Goal: Task Accomplishment & Management: Complete application form

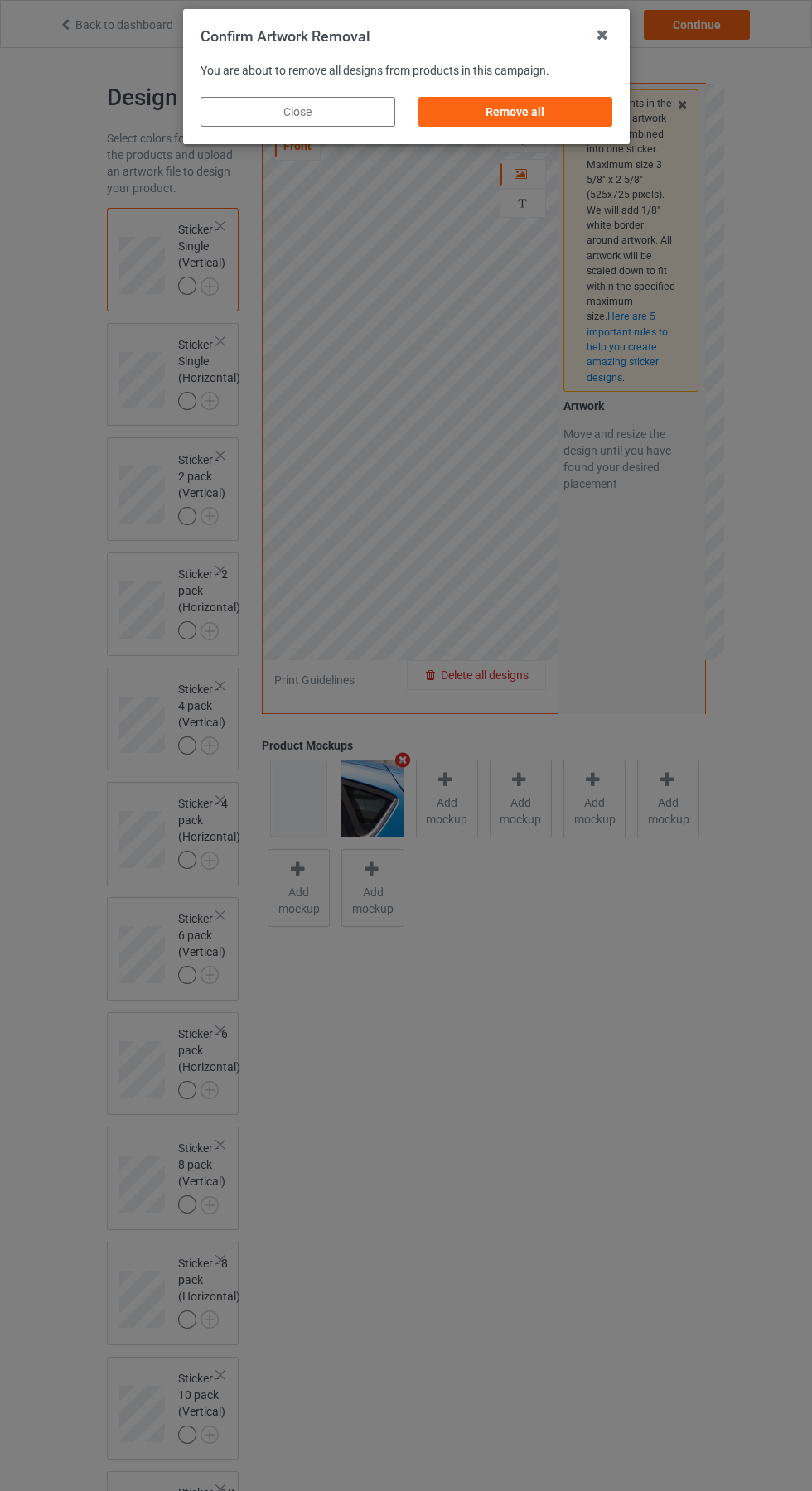
click at [537, 107] on div "Remove all" at bounding box center [515, 111] width 195 height 30
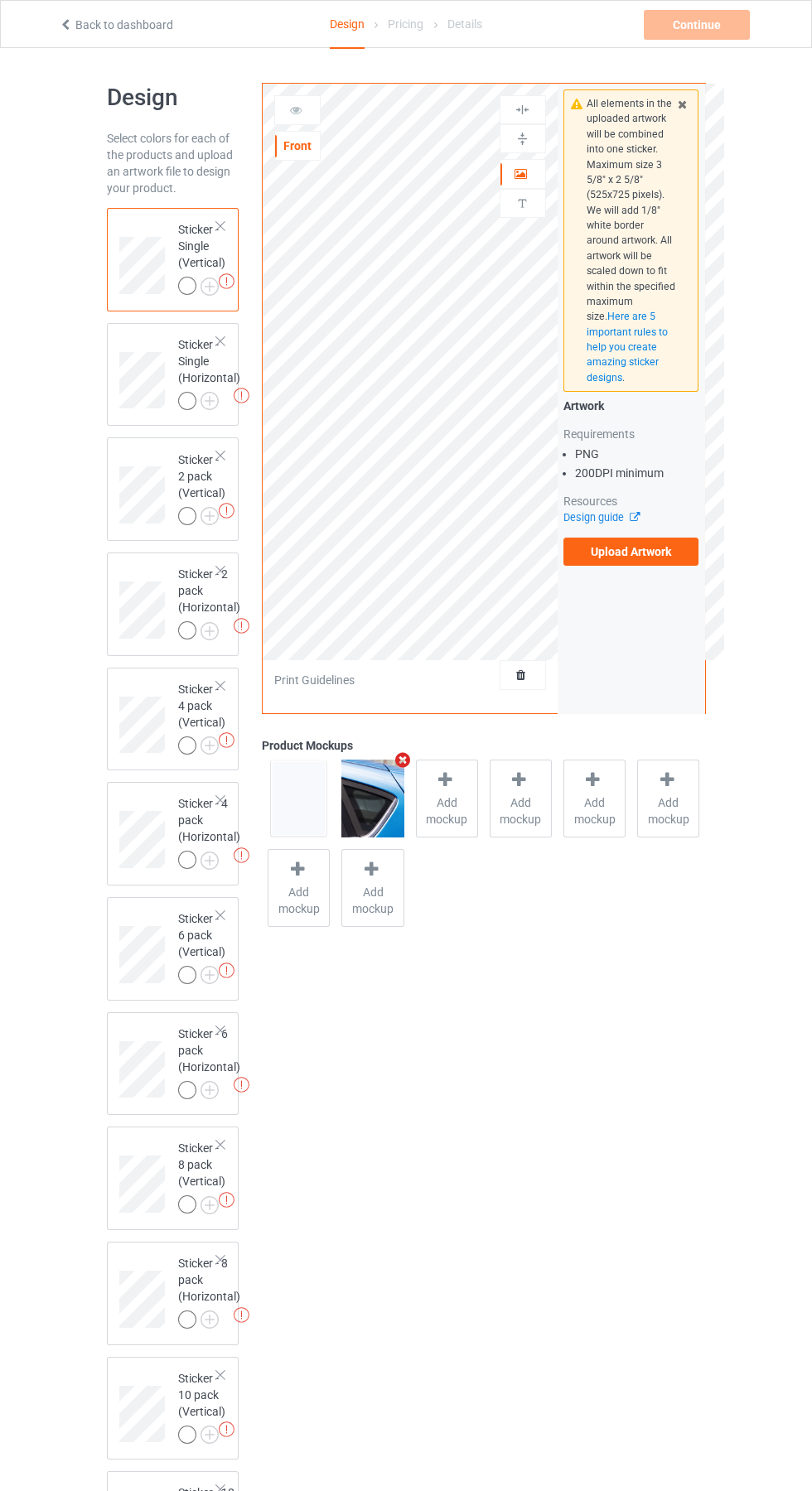
click at [410, 765] on icon "Remove mockup" at bounding box center [402, 760] width 21 height 18
click at [675, 560] on label "Upload Artwork" at bounding box center [631, 551] width 136 height 29
click at [0, 0] on input "Upload Artwork" at bounding box center [0, 0] width 0 height 0
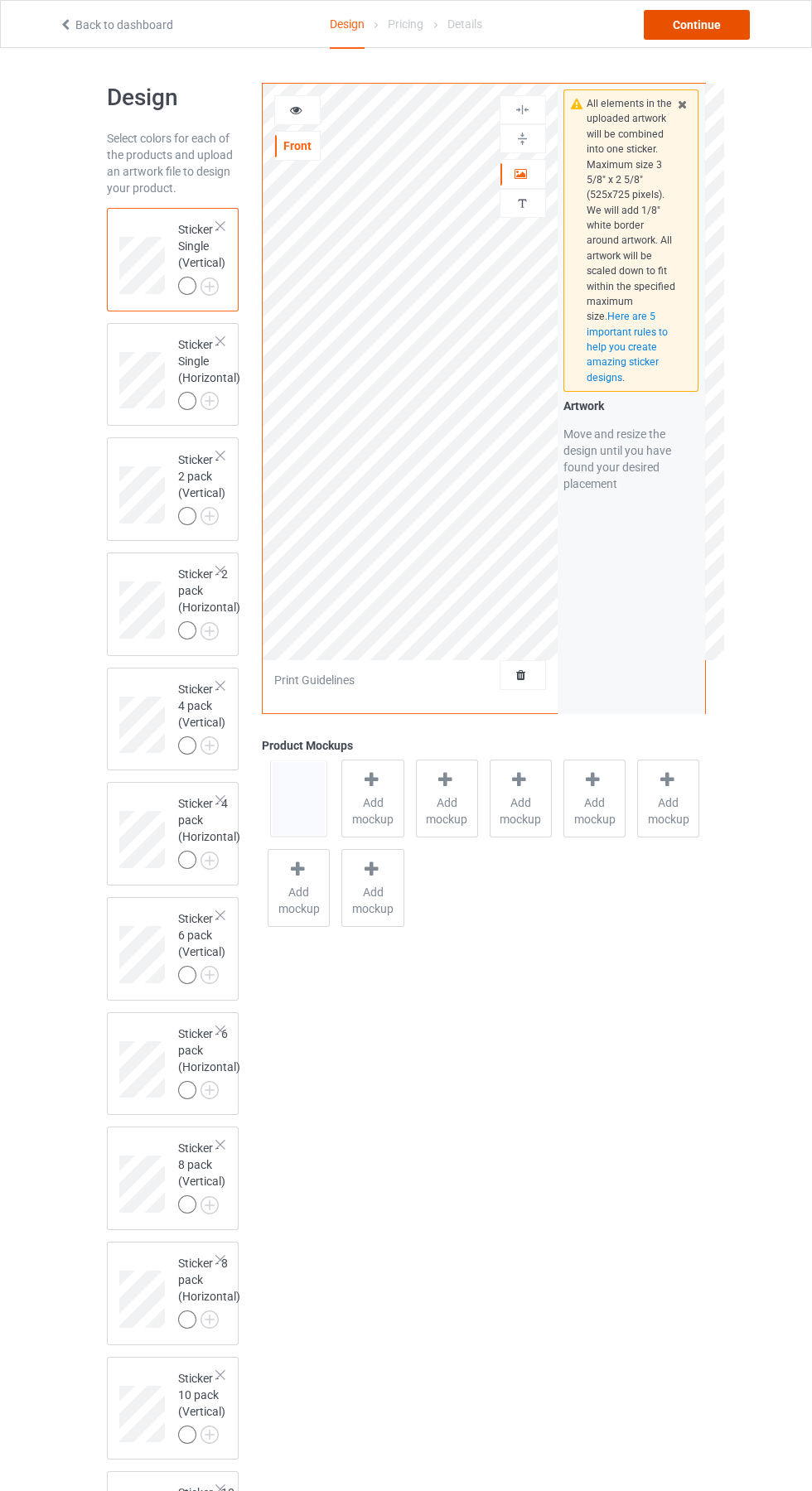
click at [704, 26] on div "Continue" at bounding box center [697, 25] width 106 height 30
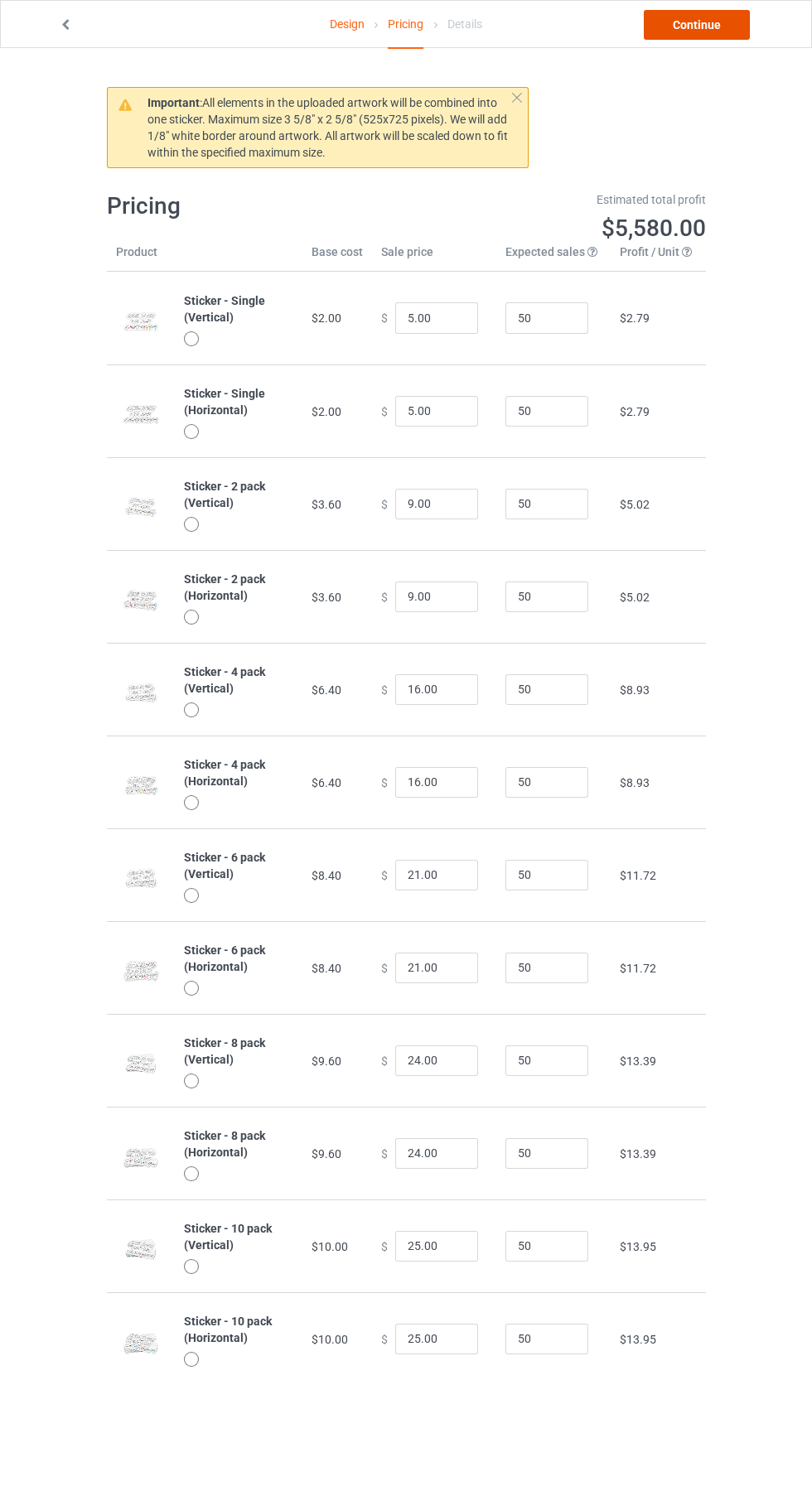
click at [743, 24] on link "Continue" at bounding box center [697, 25] width 106 height 30
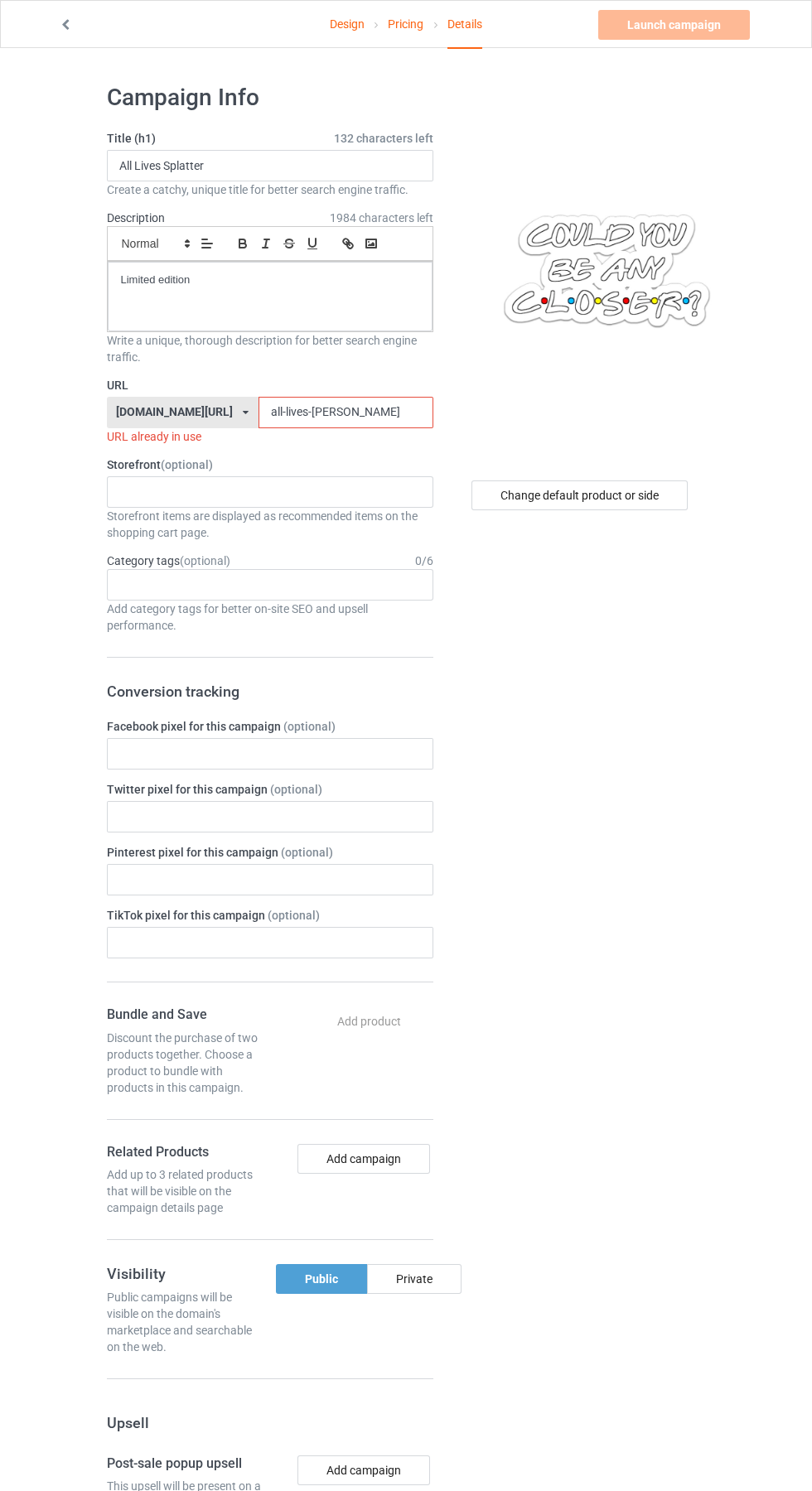
click at [394, 415] on input "all-lives-splatter" at bounding box center [345, 413] width 175 height 32
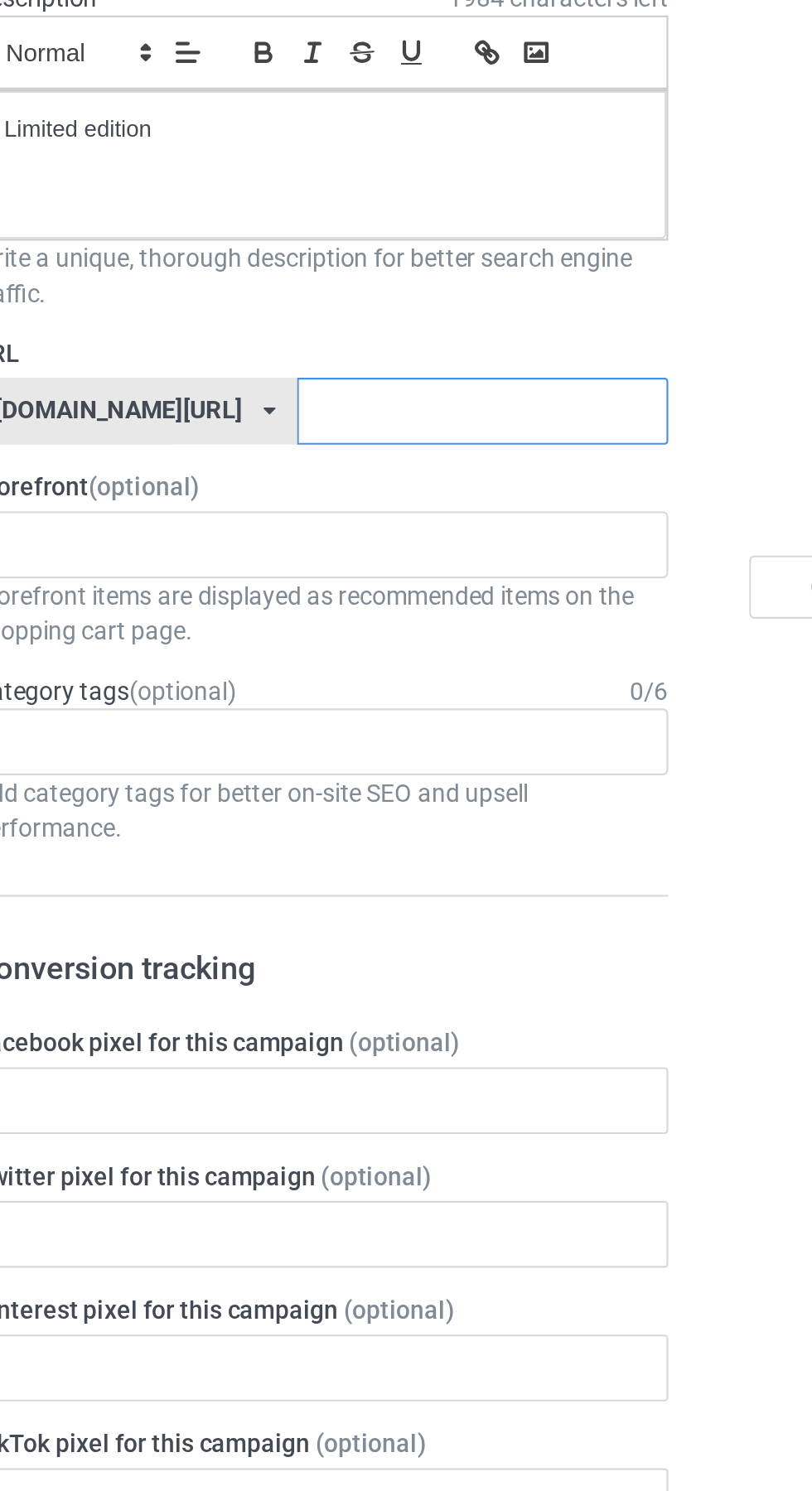
paste input "COULD YOU BE AM CLOSER?"
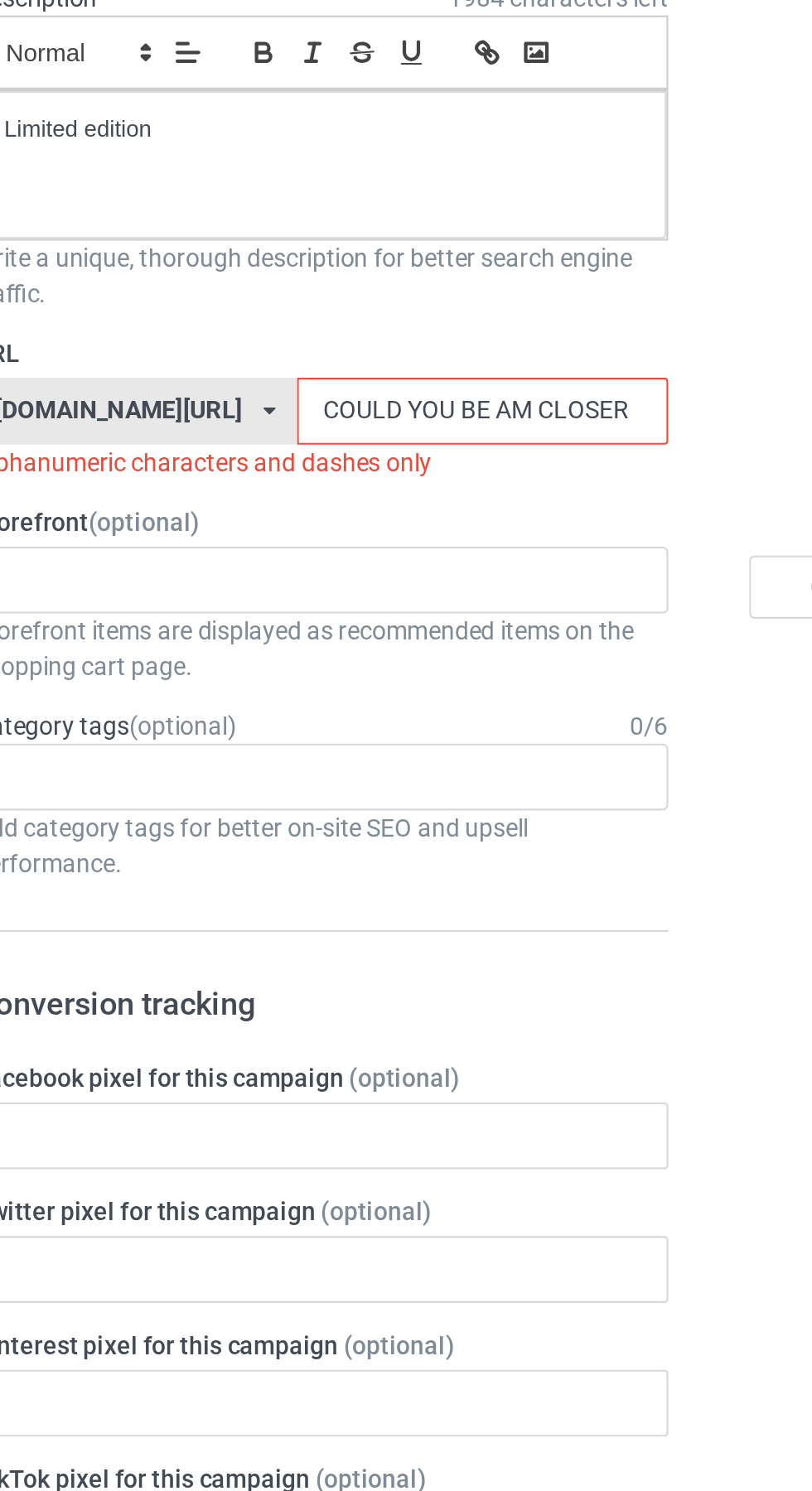
click at [283, 414] on input "COULD YOU BE AM CLOSER" at bounding box center [345, 413] width 175 height 32
click at [289, 411] on input "COULD YOU BE AM CLOSER" at bounding box center [345, 413] width 175 height 32
click at [296, 407] on input "COULD YOU BE AM CLOSER" at bounding box center [345, 413] width 175 height 32
click at [284, 405] on input "COULD YOU BE AM CLOSER" at bounding box center [345, 413] width 175 height 32
click at [328, 409] on input "COULD-YOU BE AM CLOSER" at bounding box center [345, 413] width 175 height 32
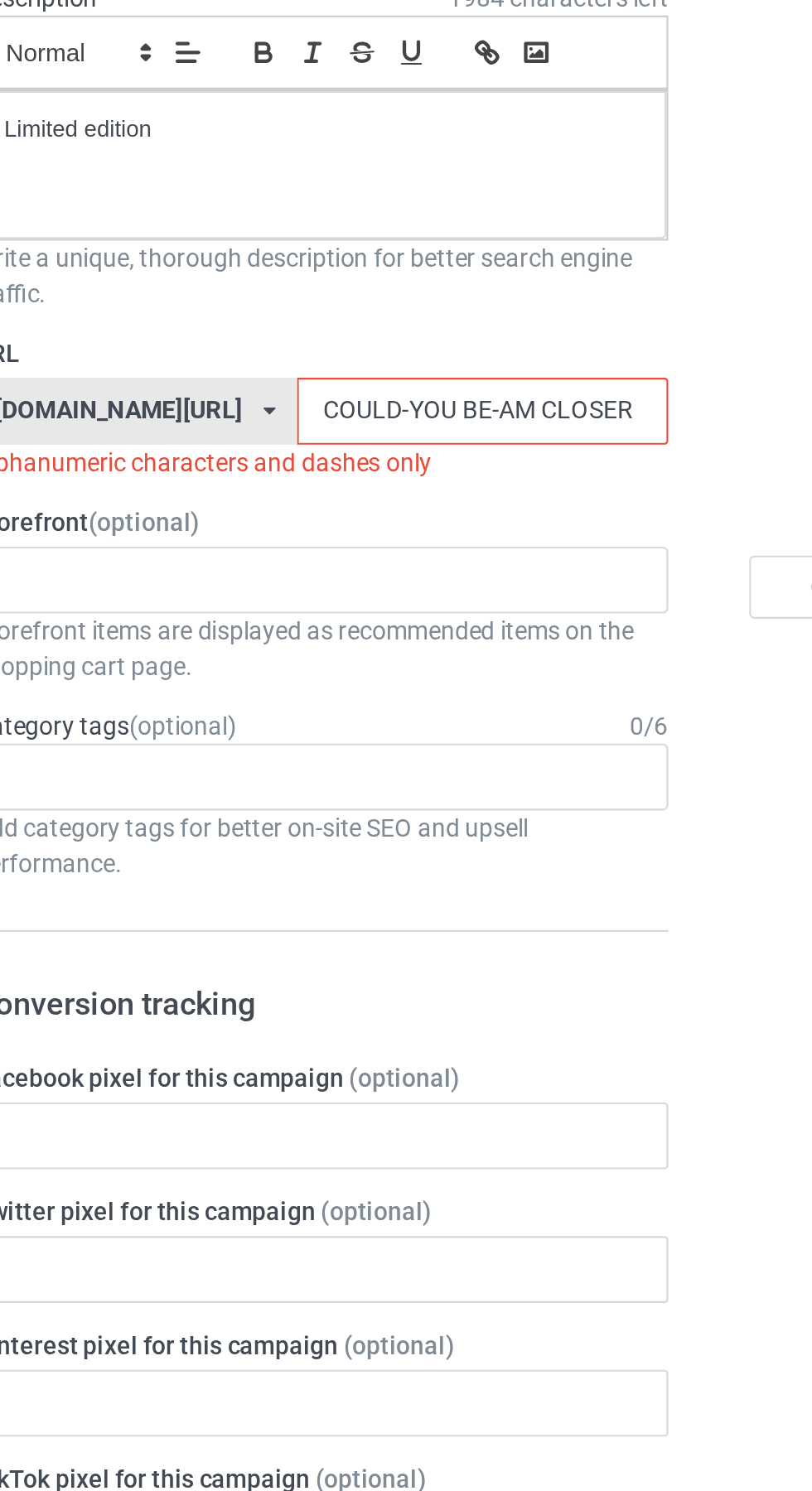
click at [309, 410] on input "COULD-YOU BE-AM CLOSER" at bounding box center [345, 413] width 175 height 32
click at [356, 408] on input "COULD-YOU-BE-AM CLOSER" at bounding box center [345, 413] width 175 height 32
click at [347, 411] on input "COULD-YOU-BE-AM CLOSER" at bounding box center [345, 413] width 175 height 32
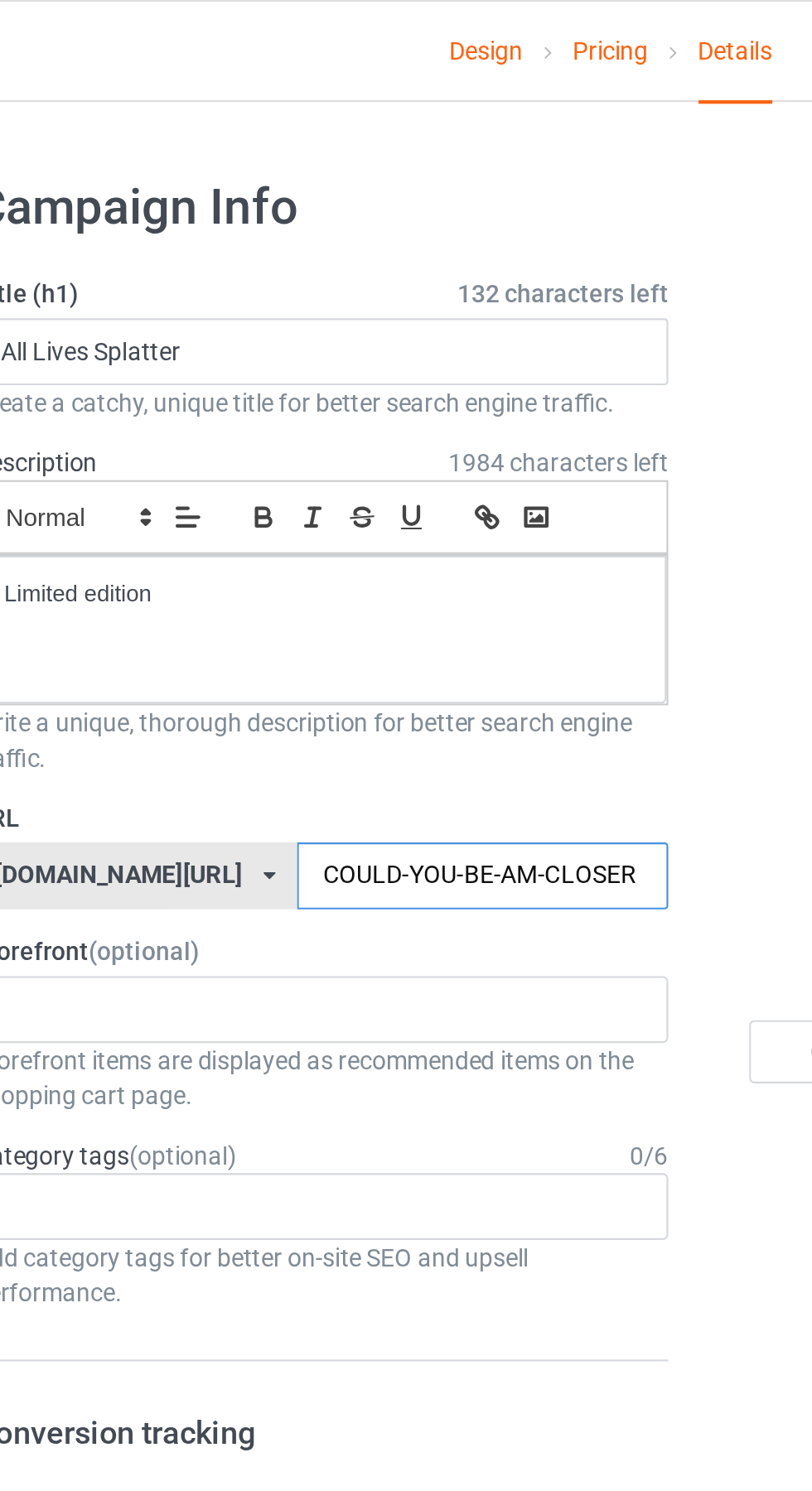
type input "COULD-YOU-BE-AM-CLOSER"
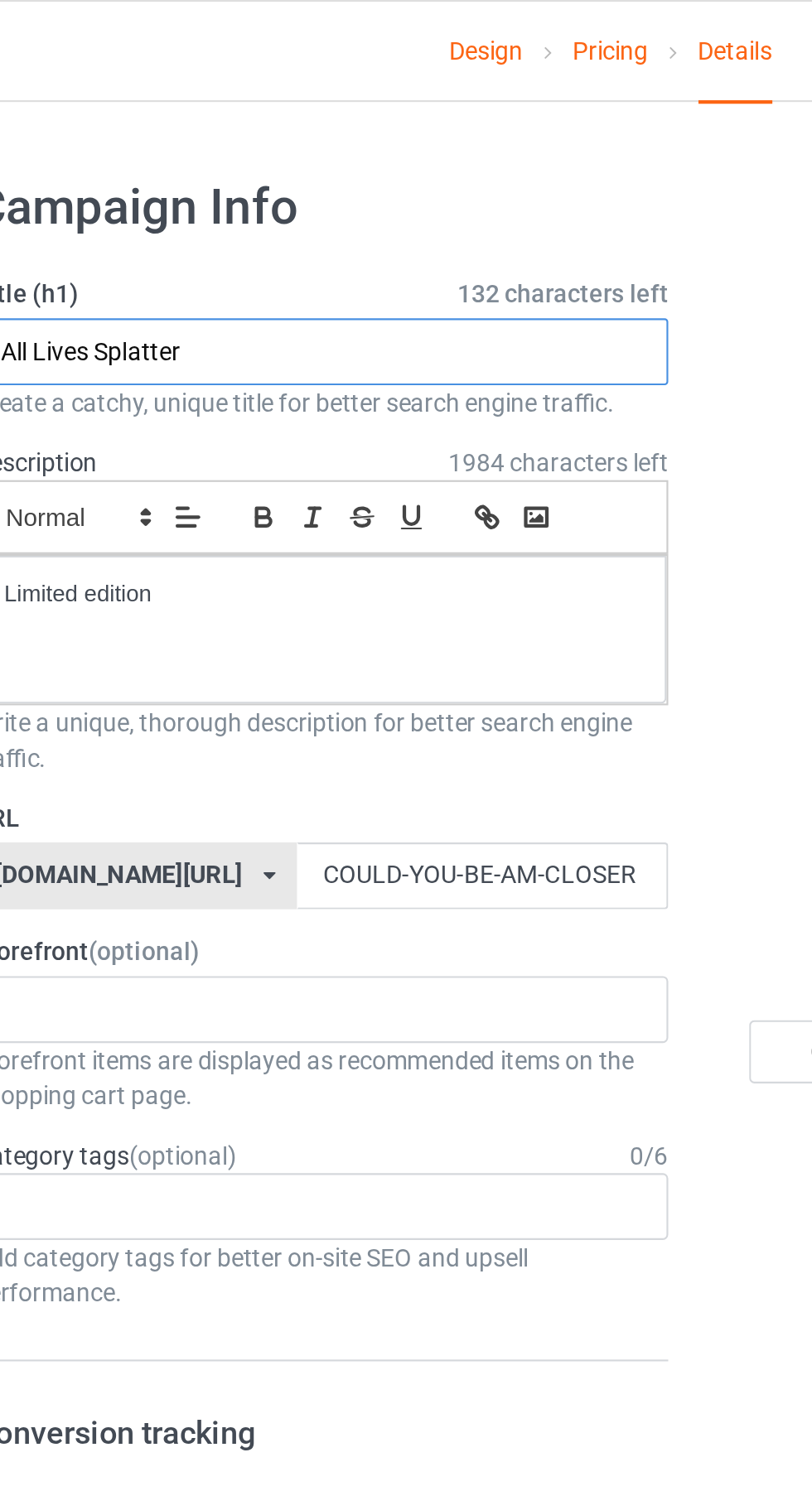
click at [384, 160] on input "All Lives Splatter" at bounding box center [270, 165] width 326 height 32
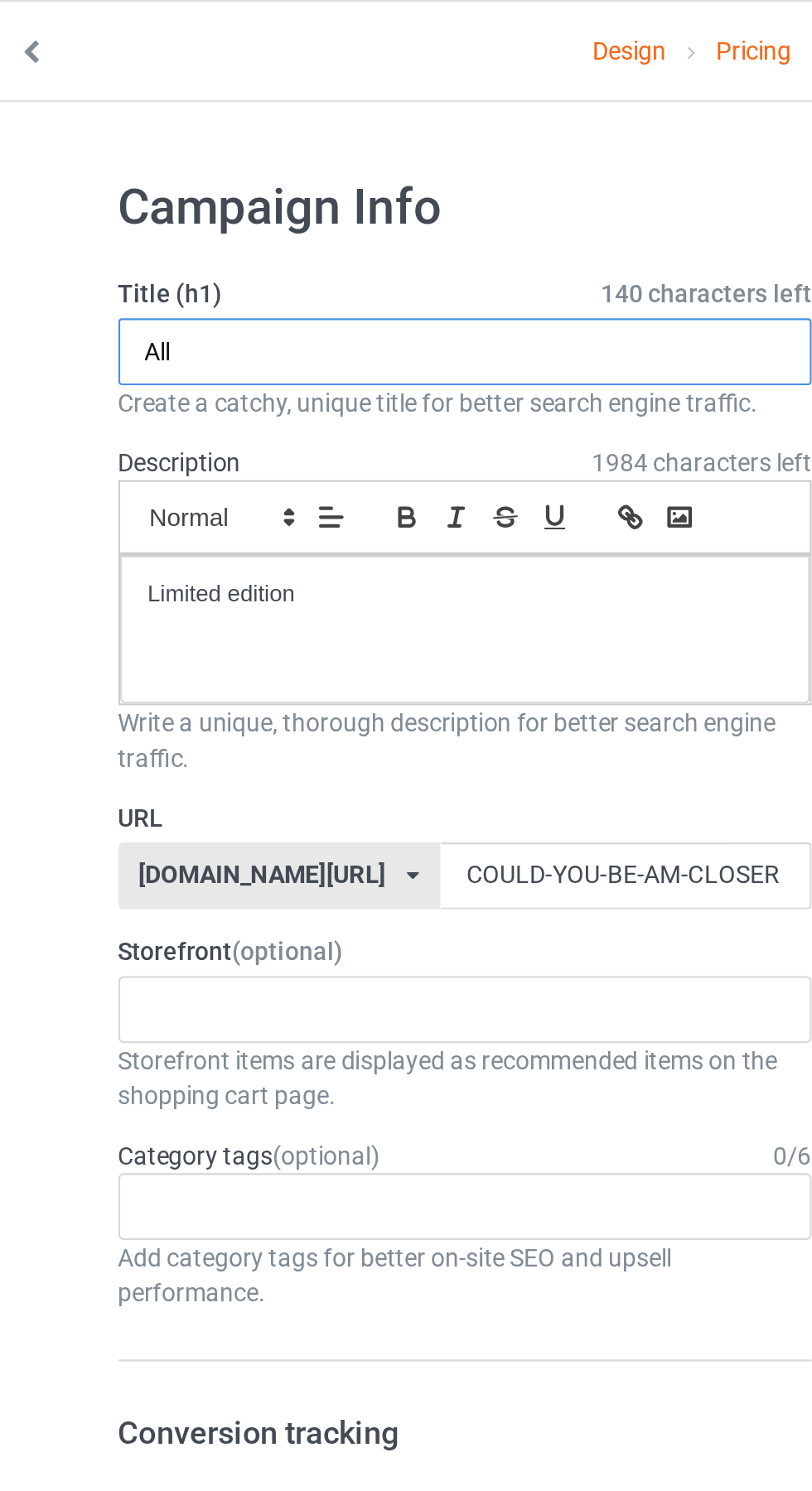
type input "All"
click at [283, 169] on input "text" at bounding box center [270, 165] width 326 height 32
paste input "COULD YOU BE AM CLOSER?"
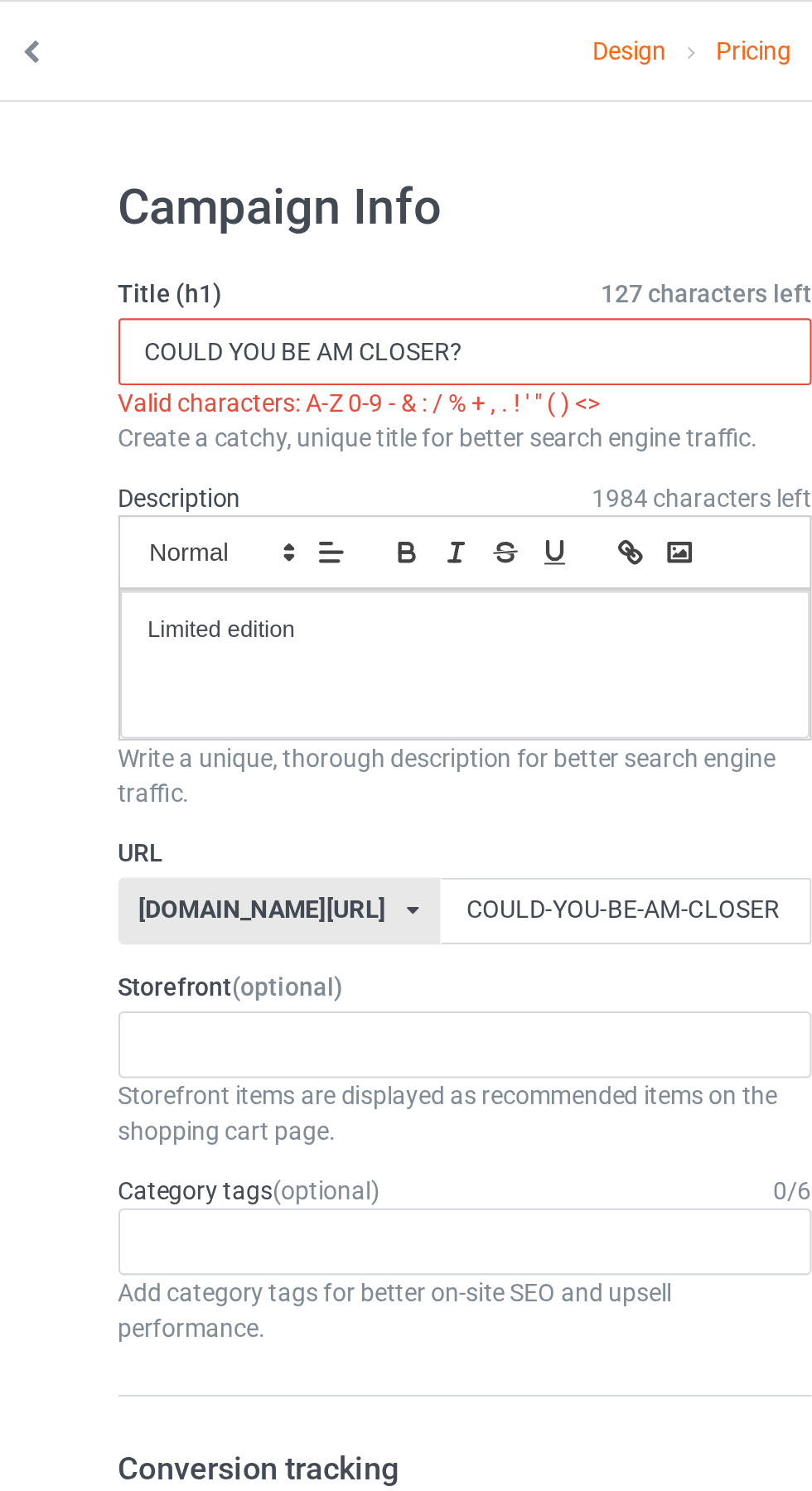
type input "COULD YOU BE AM CLOSER"
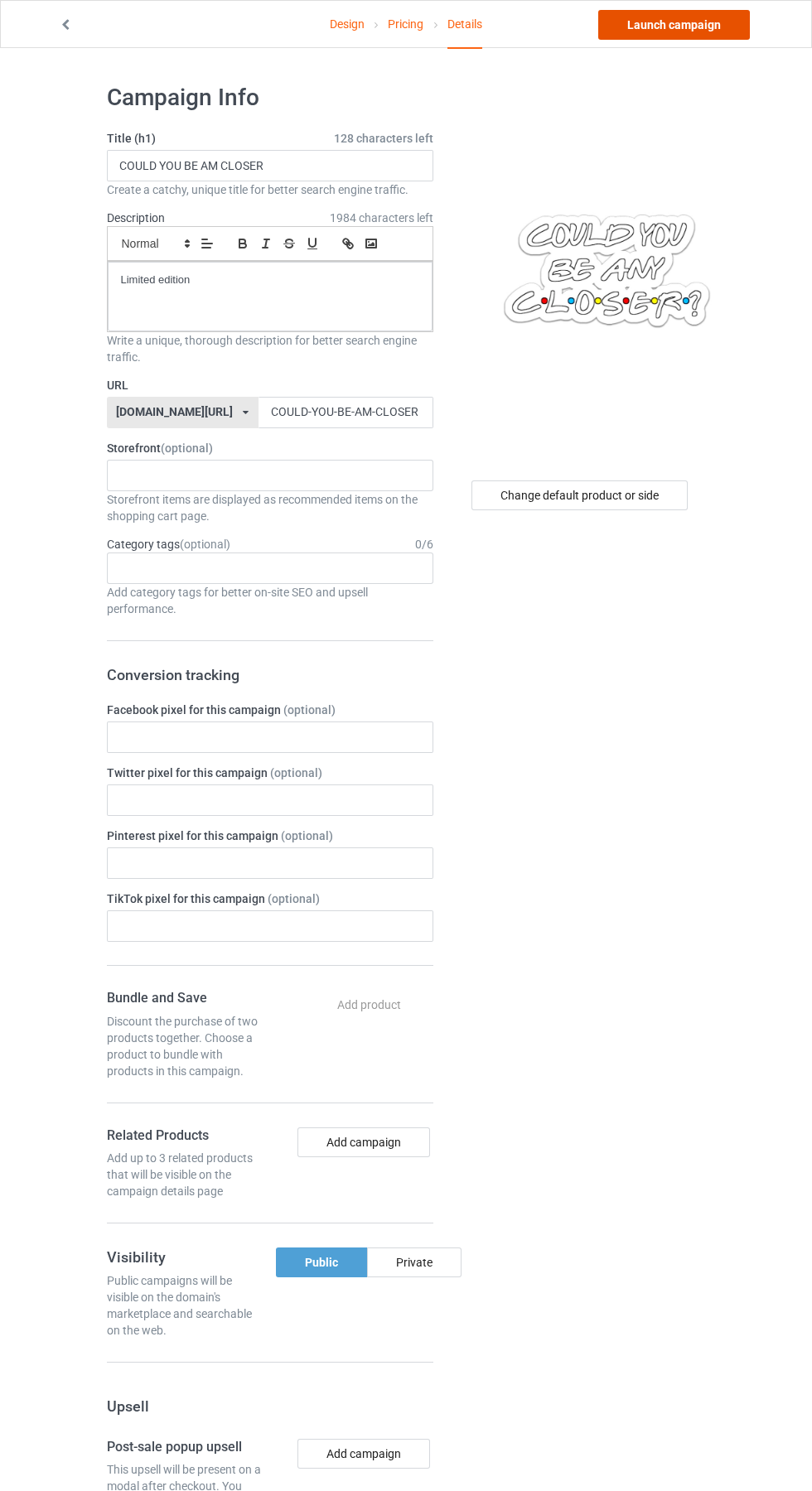
click at [668, 18] on link "Launch campaign" at bounding box center [673, 25] width 152 height 30
